Goal: Information Seeking & Learning: Learn about a topic

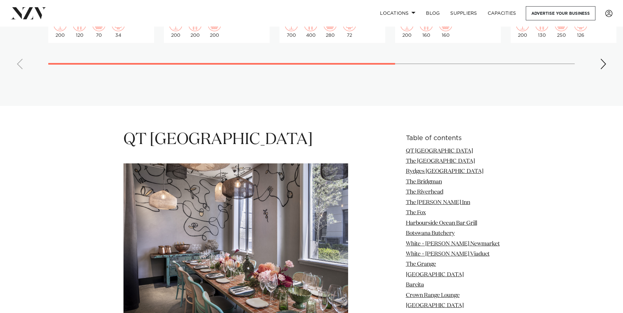
scroll to position [788, 0]
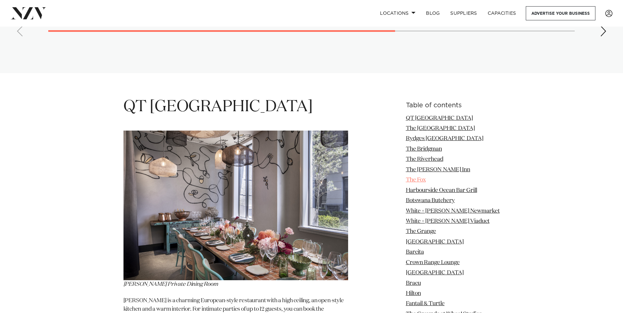
click at [421, 177] on link "The Fox" at bounding box center [416, 180] width 20 height 6
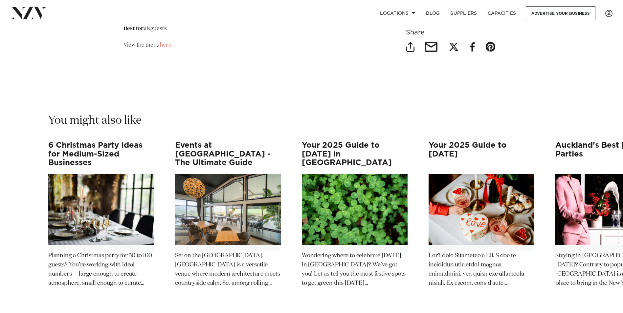
scroll to position [7296, 0]
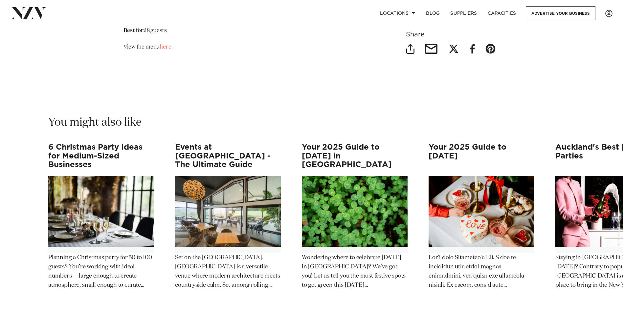
click at [77, 143] on h3 "6 Christmas Party Ideas for Medium-Sized Businesses" at bounding box center [101, 156] width 106 height 26
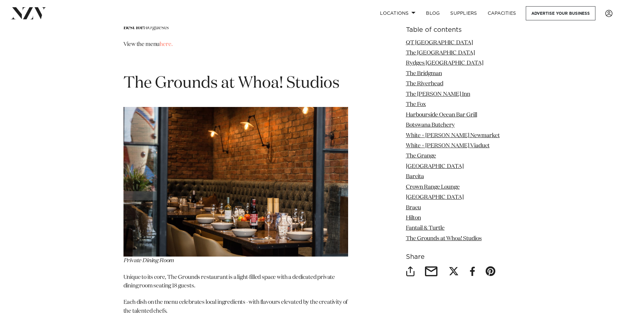
scroll to position [7001, 0]
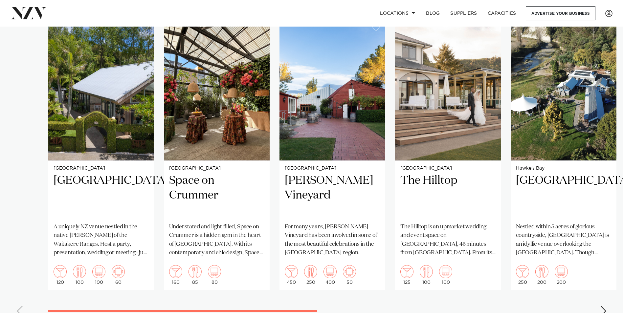
scroll to position [427, 0]
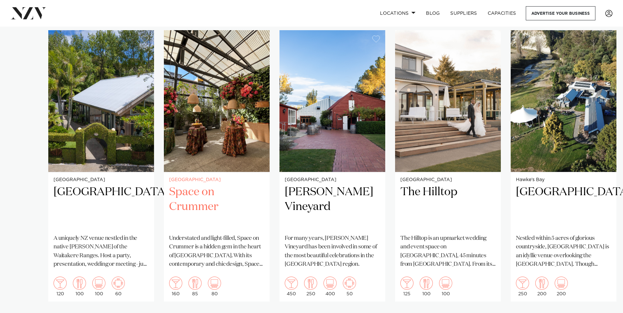
click at [201, 185] on h2 "Space on Crummer" at bounding box center [216, 207] width 95 height 44
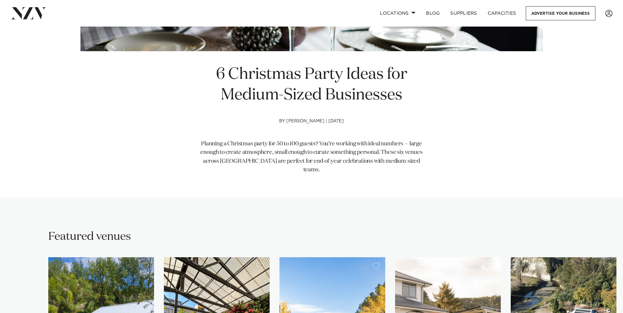
scroll to position [196, 0]
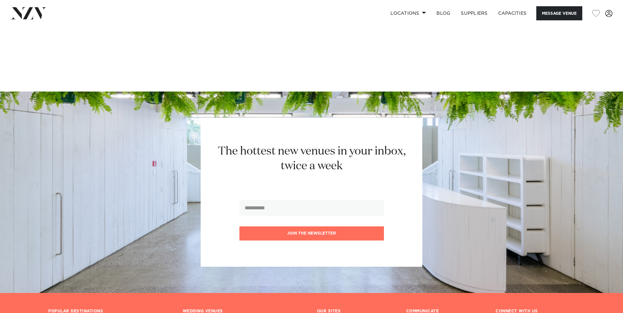
scroll to position [1313, 0]
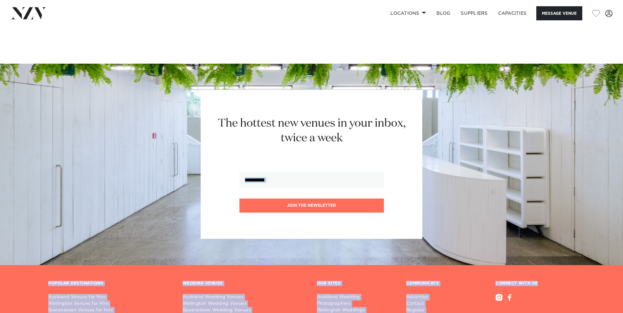
drag, startPoint x: 622, startPoint y: 267, endPoint x: 623, endPoint y: 170, distance: 96.2
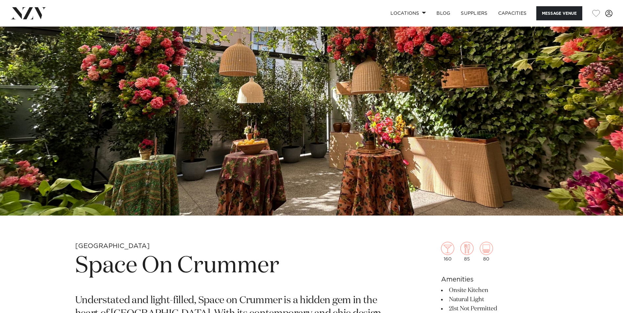
scroll to position [0, 0]
